Goal: Transaction & Acquisition: Register for event/course

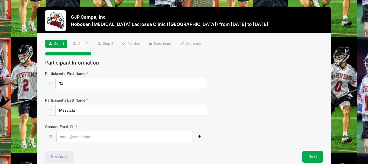
scroll to position [26, 0]
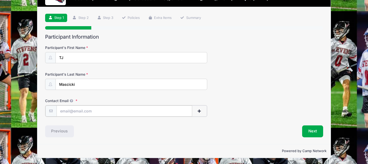
click at [162, 110] on input "Contact Email" at bounding box center [125, 111] width 136 height 11
type input "[EMAIL_ADDRESS][DOMAIN_NAME]"
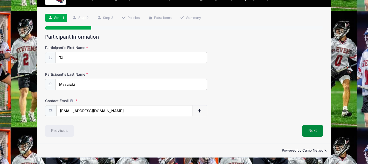
click at [310, 133] on button "Next" at bounding box center [312, 131] width 21 height 12
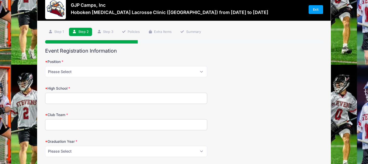
scroll to position [0, 0]
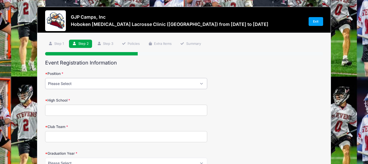
click at [127, 85] on select "Please Select Attack Midfield Defensive Midfield Long Stick Midfield Defense Go…" at bounding box center [126, 83] width 162 height 11
select select "Midfield"
click at [45, 78] on select "Please Select Attack Midfield Defensive Midfield Long Stick Midfield Defense Go…" at bounding box center [126, 83] width 162 height 11
click at [112, 108] on input "High School" at bounding box center [126, 110] width 162 height 11
type input "[GEOGRAPHIC_DATA]"
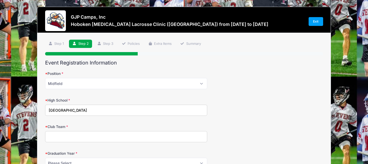
click at [87, 138] on input "Club Team" at bounding box center [126, 136] width 162 height 11
type input "Mad Dog Central 2026"
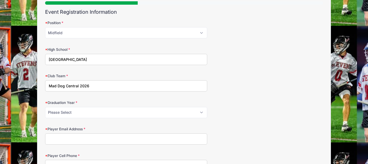
scroll to position [52, 0]
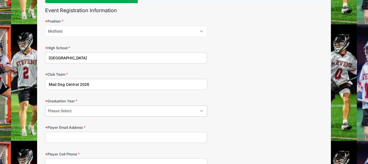
click at [97, 113] on select "Please Select 2027 2028 2029" at bounding box center [126, 111] width 162 height 11
select select "2027"
click at [45, 106] on select "Please Select 2027 2028 2029" at bounding box center [126, 111] width 162 height 11
click at [84, 138] on input "Player Email Address" at bounding box center [126, 137] width 162 height 11
type input "[EMAIL_ADDRESS][DOMAIN_NAME]"
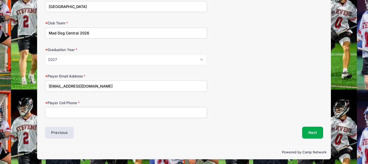
scroll to position [106, 0]
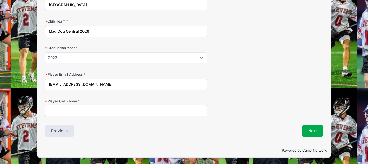
click at [95, 112] on input "Player Cell Phone" at bounding box center [126, 110] width 162 height 11
click at [92, 113] on input "Player Cell Phone" at bounding box center [126, 110] width 162 height 11
type input "7326641405"
click at [315, 131] on button "Next" at bounding box center [312, 131] width 21 height 12
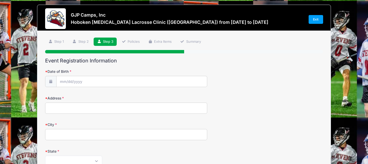
scroll to position [0, 0]
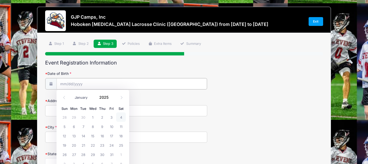
click at [102, 86] on input "Date of Birth" at bounding box center [132, 83] width 150 height 11
click at [82, 83] on input "Date of Birth" at bounding box center [132, 83] width 150 height 11
click at [84, 98] on select "January February March April May June July August September October November De…" at bounding box center [83, 97] width 23 height 7
select select "0"
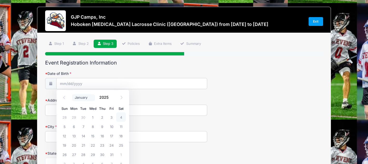
click at [72, 94] on select "January February March April May June July August September October November De…" at bounding box center [83, 97] width 23 height 7
click at [104, 98] on input "2025" at bounding box center [105, 98] width 17 height 8
click at [110, 97] on span at bounding box center [112, 96] width 4 height 4
click at [111, 99] on span at bounding box center [112, 100] width 4 height 4
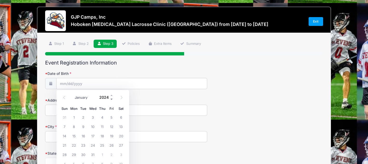
click at [111, 99] on span at bounding box center [112, 100] width 4 height 4
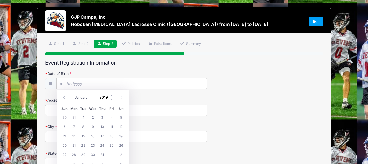
click at [111, 99] on span at bounding box center [112, 100] width 4 height 4
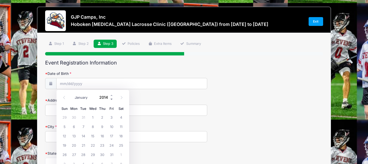
click at [111, 99] on span at bounding box center [112, 100] width 4 height 4
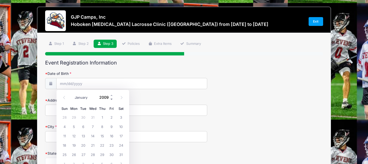
click at [111, 99] on span at bounding box center [112, 100] width 4 height 4
click at [111, 96] on span at bounding box center [112, 96] width 4 height 4
type input "2009"
click at [94, 137] on span "14" at bounding box center [92, 135] width 9 height 9
type input "[DATE]"
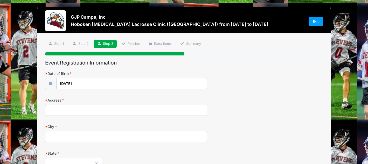
click at [116, 109] on input "Address" at bounding box center [126, 110] width 162 height 11
type input "115"
type input "[GEOGRAPHIC_DATA]"
select select "NJ"
type input "08852"
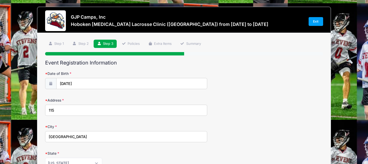
type input "[PHONE_NUMBER]"
type input "[EMAIL_ADDRESS][DOMAIN_NAME]"
click at [75, 109] on input "115" at bounding box center [126, 110] width 162 height 11
type input "[STREET_ADDRESS]"
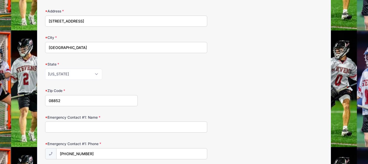
scroll to position [100, 0]
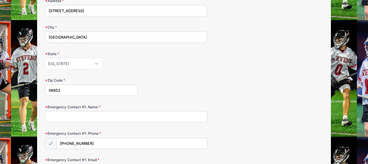
click at [99, 119] on input "Emergency Contact #1: Name" at bounding box center [126, 116] width 162 height 11
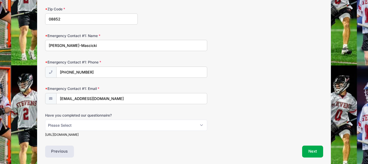
scroll to position [173, 0]
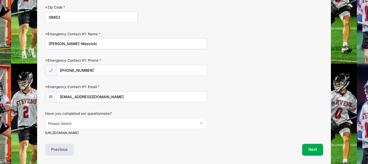
type input "[PERSON_NAME]-Mascicki"
click at [99, 120] on select "Please Select Yes No" at bounding box center [126, 123] width 162 height 11
click at [101, 133] on div "https://stevensducks.com/sb_output.aspx?frform=7&path=mlax" at bounding box center [126, 133] width 162 height 5
click at [100, 123] on select "Please Select Yes No" at bounding box center [126, 123] width 162 height 11
select select "No"
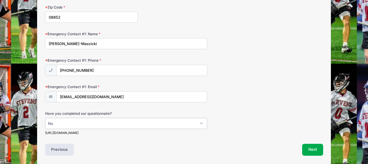
click at [45, 118] on select "Please Select Yes No" at bounding box center [126, 123] width 162 height 11
drag, startPoint x: 143, startPoint y: 132, endPoint x: 29, endPoint y: 128, distance: 114.2
click at [29, 128] on div "GJP Camps, Inc Hoboken Shootout Lacrosse Clinic (Midfield) from 11/30 to 11/30/…" at bounding box center [184, 5] width 352 height 356
copy div "Please Select Yes No https://stevensducks.com/sb_output.aspx?frform=7&path=mlax"
click at [311, 149] on button "Next" at bounding box center [312, 150] width 21 height 12
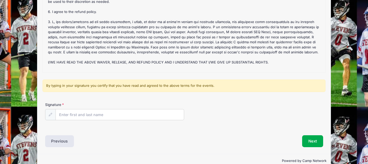
scroll to position [79, 0]
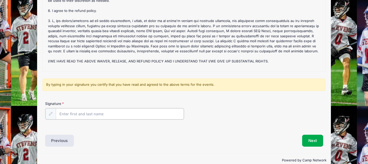
click at [75, 114] on input "Signature" at bounding box center [120, 113] width 128 height 11
type input "T"
type input "[PERSON_NAME]-Mascicki"
click at [310, 138] on button "Next" at bounding box center [312, 140] width 21 height 12
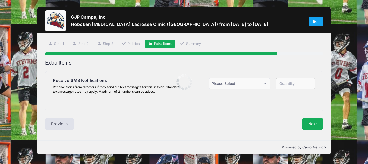
scroll to position [0, 0]
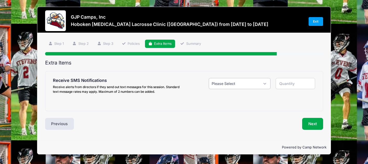
click at [222, 84] on select "Please Select Yes ($0.00) No" at bounding box center [240, 83] width 62 height 11
select select "1"
click at [209, 78] on select "Please Select Yes ($0.00) No" at bounding box center [240, 83] width 62 height 11
type input "1"
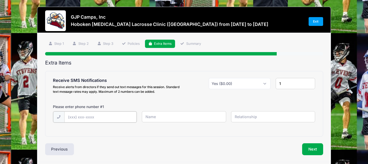
click at [91, 117] on input "text" at bounding box center [100, 117] width 72 height 11
type input "[PHONE_NUMBER]"
click at [165, 117] on input "text" at bounding box center [184, 116] width 84 height 11
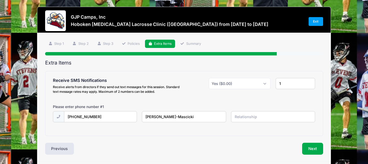
type input "[PERSON_NAME]-Mascicki"
type input "Mother"
click at [284, 85] on input "1" at bounding box center [295, 83] width 39 height 11
type input "2"
click at [309, 83] on input "2" at bounding box center [295, 83] width 39 height 11
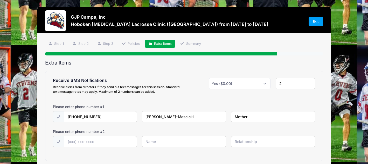
click at [243, 143] on input "text" at bounding box center [273, 141] width 84 height 11
type input "s"
type input "player"
click at [99, 140] on input "text" at bounding box center [100, 141] width 72 height 11
type input "(732) 664-1405"
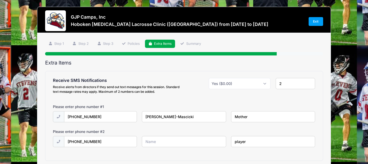
click at [186, 144] on input "text" at bounding box center [184, 141] width 84 height 11
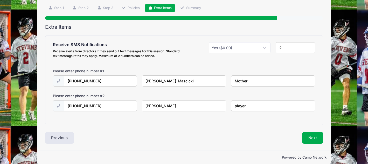
scroll to position [43, 0]
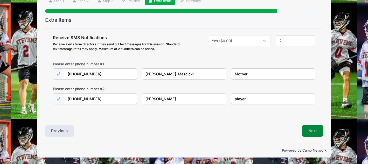
type input "[PERSON_NAME]"
click at [317, 131] on button "Next" at bounding box center [312, 131] width 21 height 12
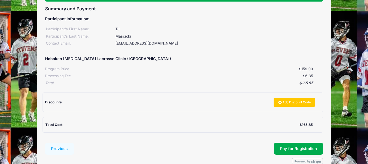
scroll to position [55, 0]
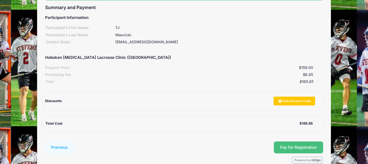
click at [289, 149] on button "Pay for Registration" at bounding box center [298, 148] width 49 height 12
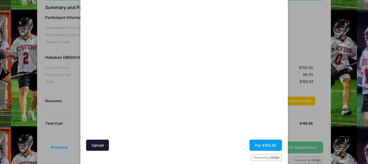
scroll to position [45, 0]
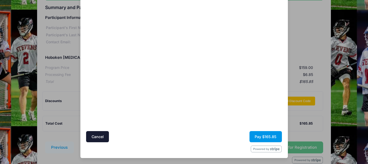
click at [264, 135] on button "Pay $165.85" at bounding box center [266, 136] width 32 height 11
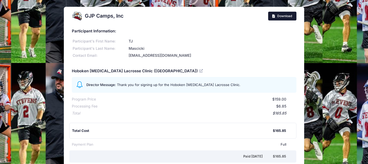
click at [286, 19] on link "Download" at bounding box center [282, 16] width 28 height 9
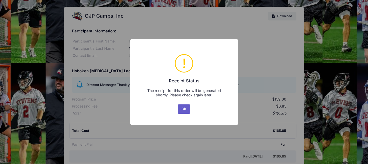
click at [183, 110] on button "OK" at bounding box center [184, 109] width 12 height 9
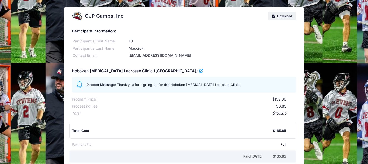
click at [199, 71] on icon at bounding box center [201, 71] width 4 height 0
click at [283, 16] on span "Download" at bounding box center [284, 16] width 15 height 4
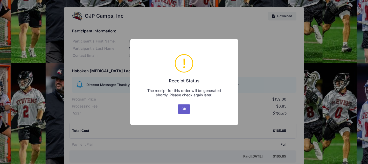
click at [186, 110] on button "OK" at bounding box center [184, 109] width 12 height 9
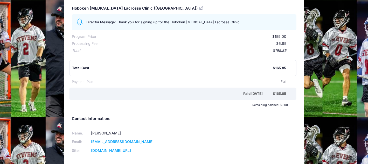
scroll to position [90, 0]
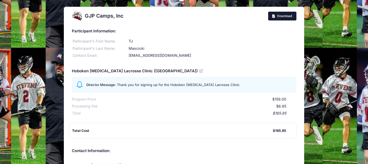
click at [281, 16] on span "Download" at bounding box center [284, 16] width 15 height 4
